Goal: Navigation & Orientation: Find specific page/section

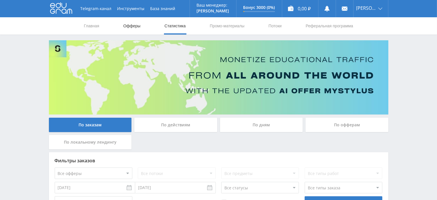
click at [135, 26] on link "Офферы" at bounding box center [132, 25] width 18 height 17
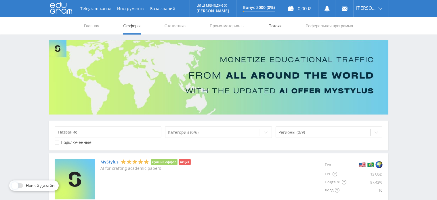
click at [269, 26] on link "Потоки" at bounding box center [275, 25] width 14 height 17
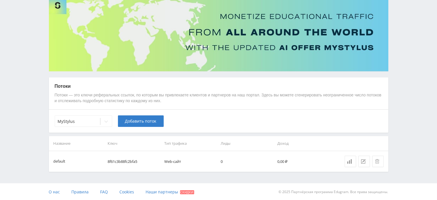
scroll to position [43, 0]
click at [350, 161] on icon at bounding box center [349, 161] width 5 height 5
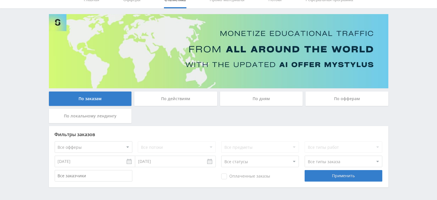
scroll to position [45, 0]
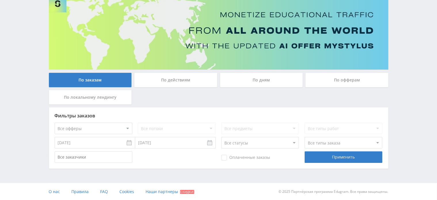
click at [262, 83] on div "По дням" at bounding box center [261, 80] width 83 height 14
click at [0, 0] on input "По дням" at bounding box center [0, 0] width 0 height 0
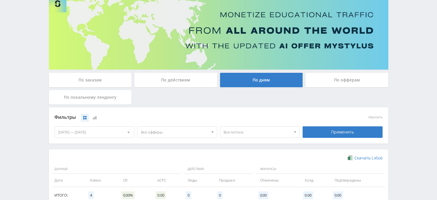
scroll to position [0, 0]
